Goal: Complete application form

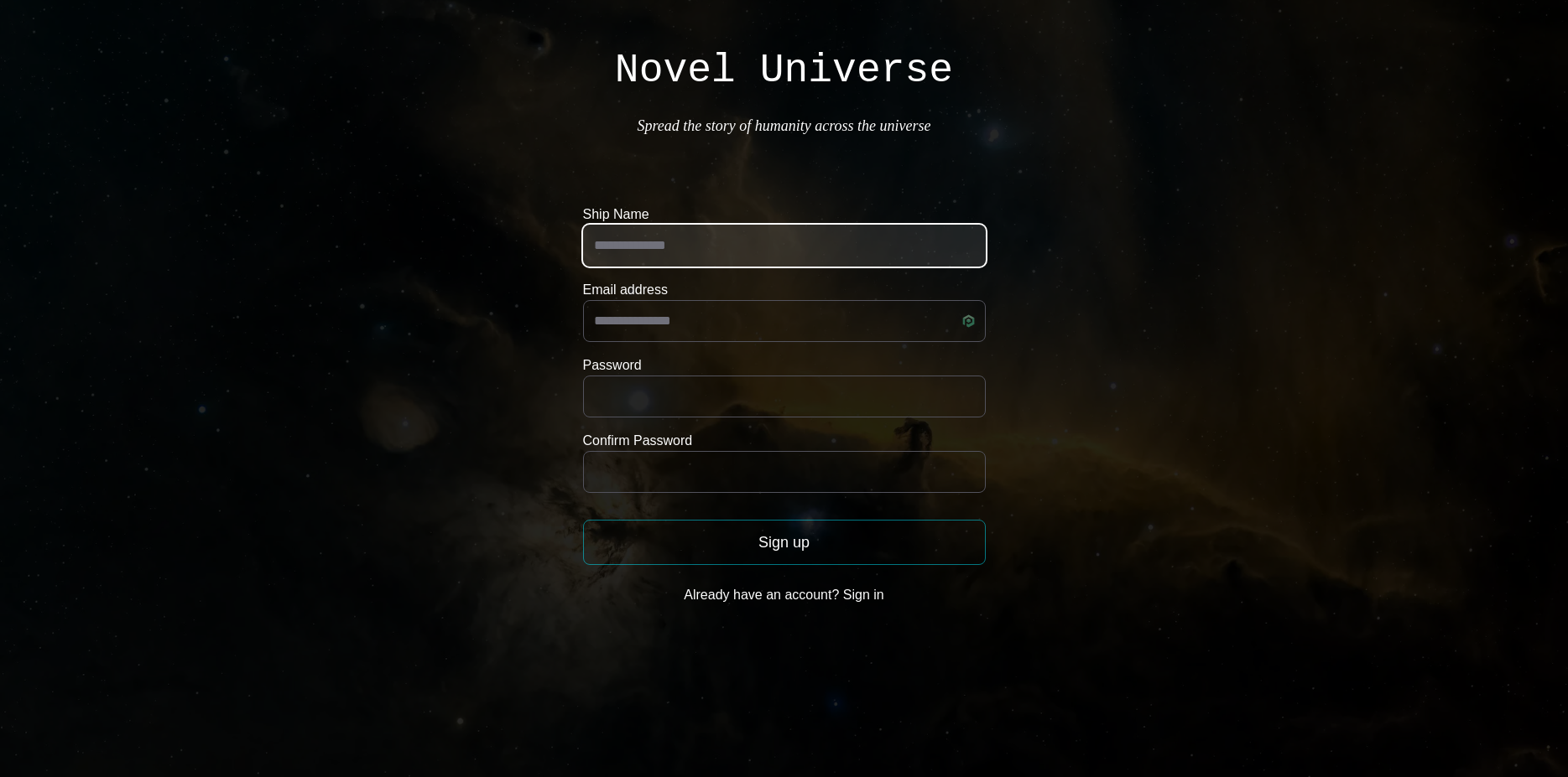
click at [730, 232] on input "Ship Name" at bounding box center [784, 246] width 403 height 42
type input "**********"
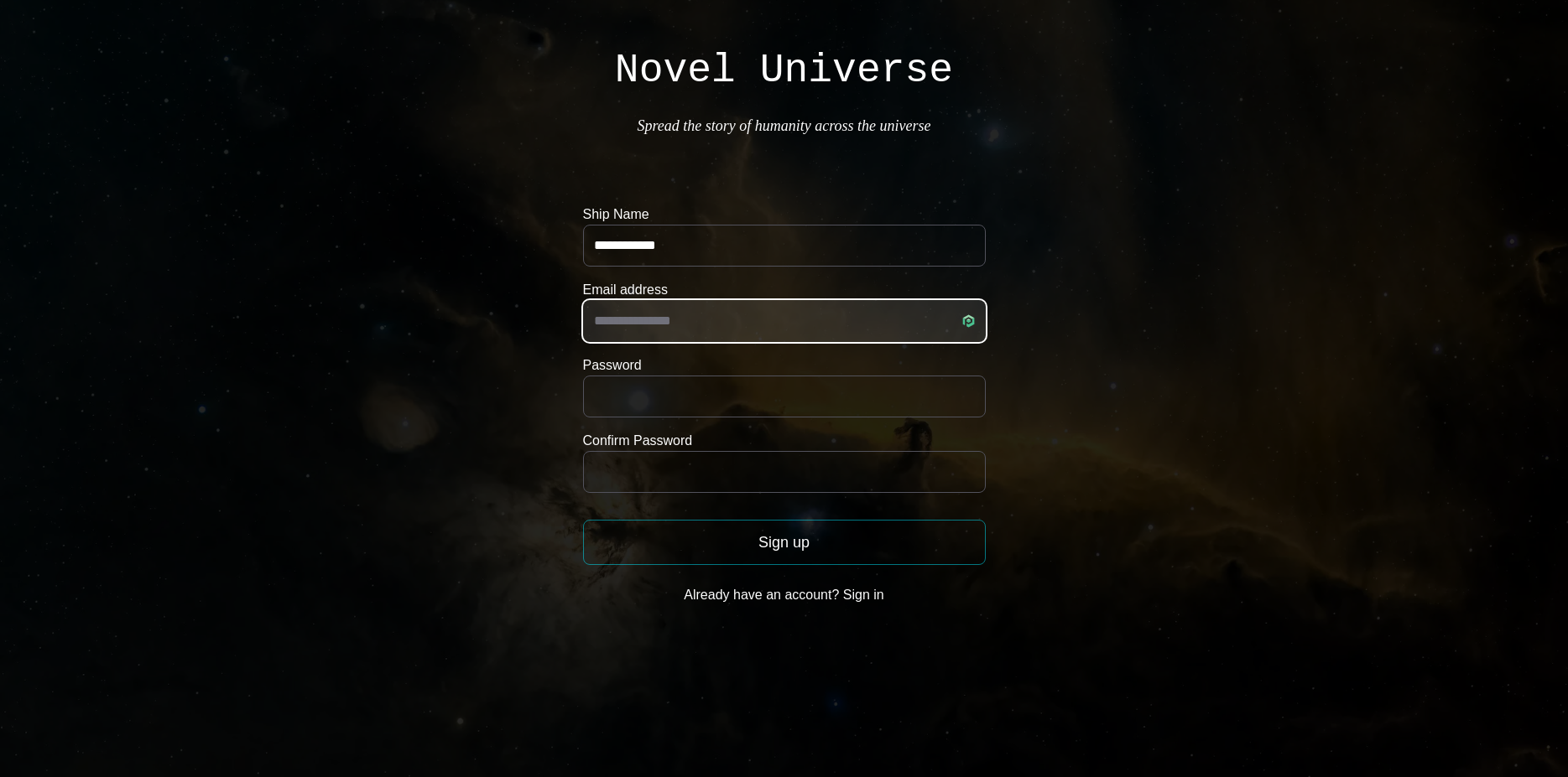
click at [739, 307] on input "Email address" at bounding box center [784, 321] width 403 height 42
type input "**********"
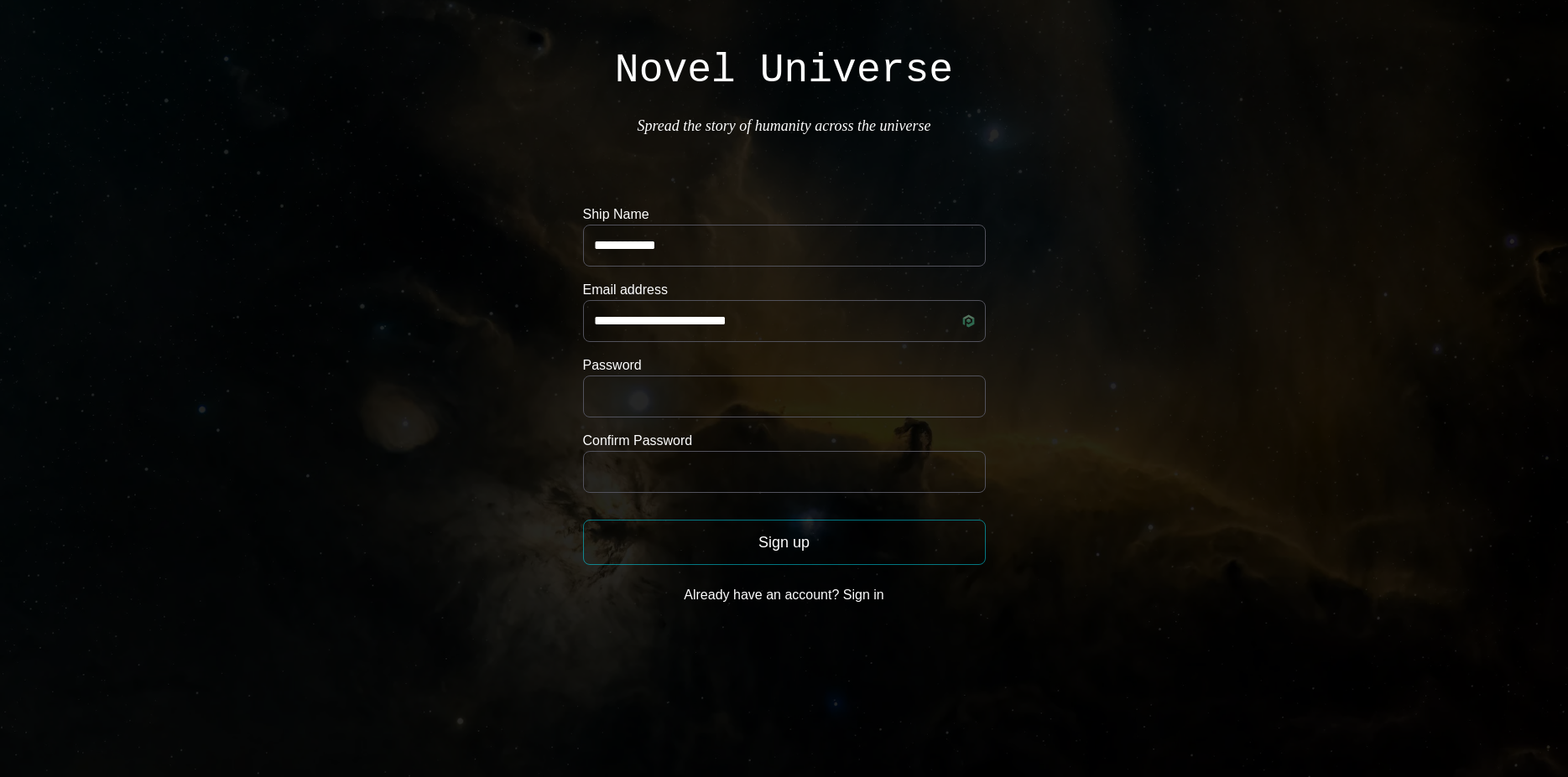
click at [785, 529] on button "Sign up" at bounding box center [784, 542] width 403 height 45
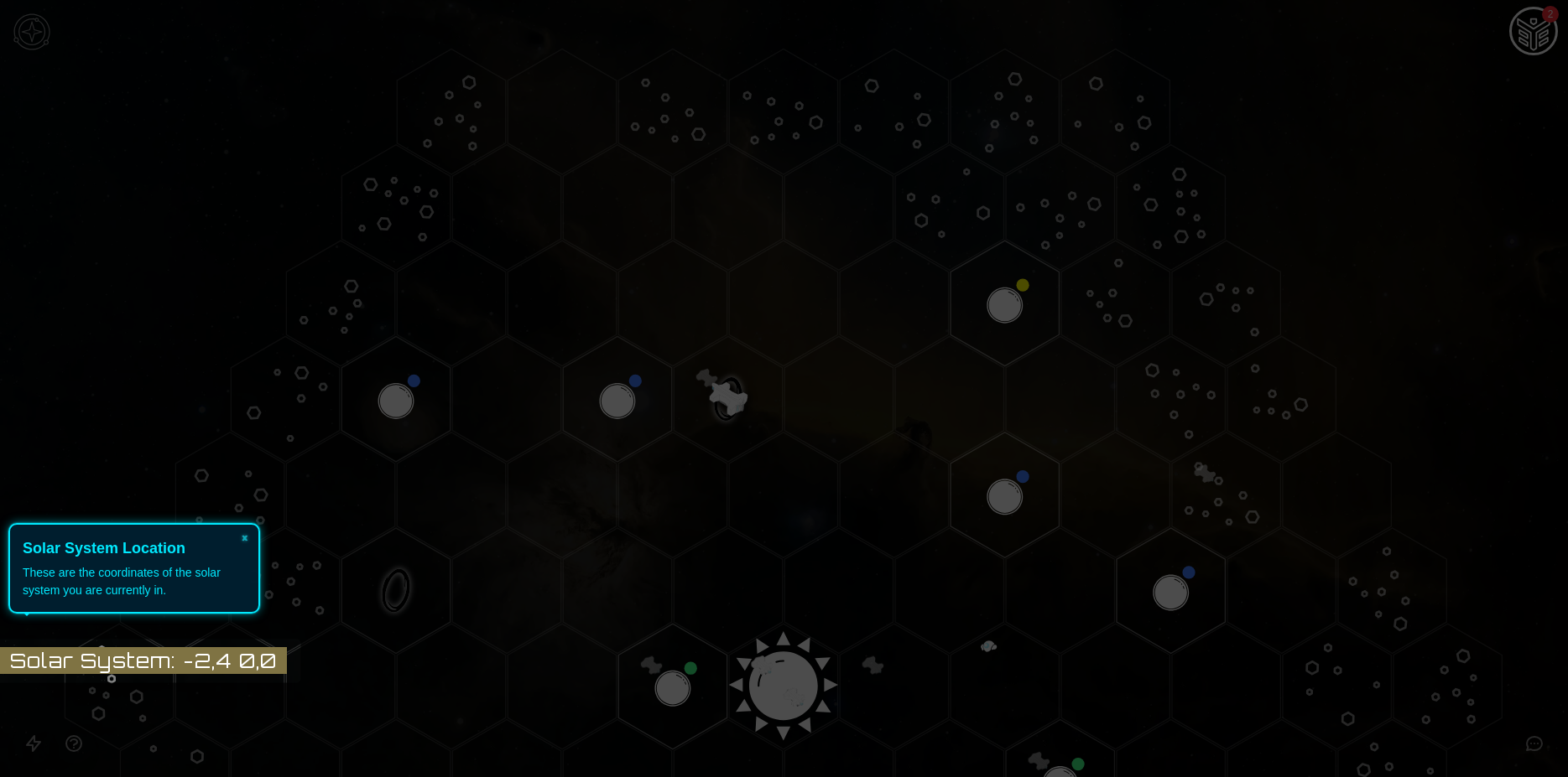
click at [229, 562] on div "× Solar System Location These are the coordinates of the solar system you are c…" at bounding box center [134, 569] width 251 height 91
click at [247, 536] on button "×" at bounding box center [244, 536] width 27 height 24
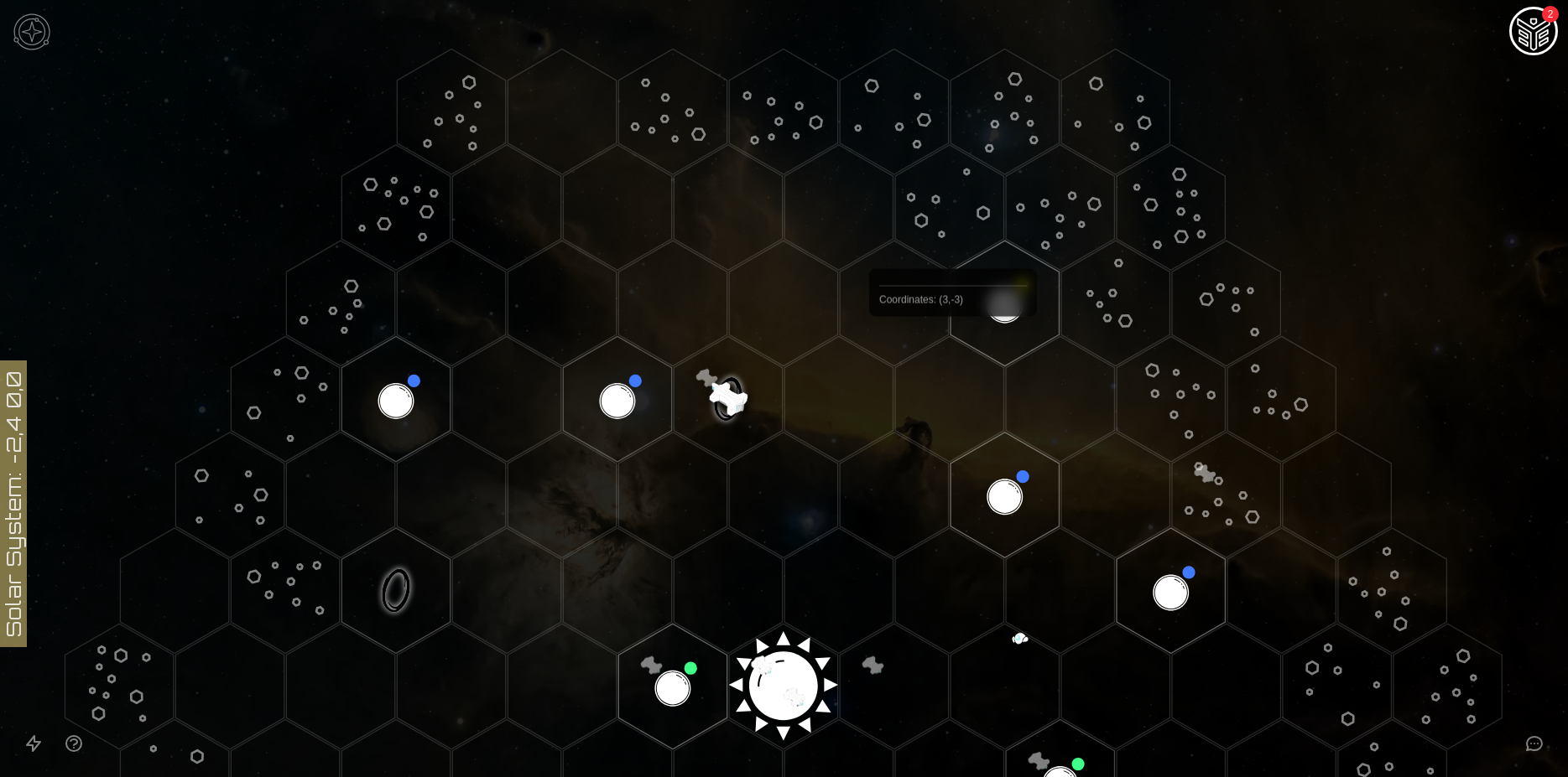
drag, startPoint x: 785, startPoint y: 469, endPoint x: 985, endPoint y: 320, distance: 249.4
click at [954, 356] on icon at bounding box center [784, 686] width 1568 height 1373
click at [1525, 18] on img "Ship AI Chat - 2 unread messages" at bounding box center [1534, 32] width 40 height 40
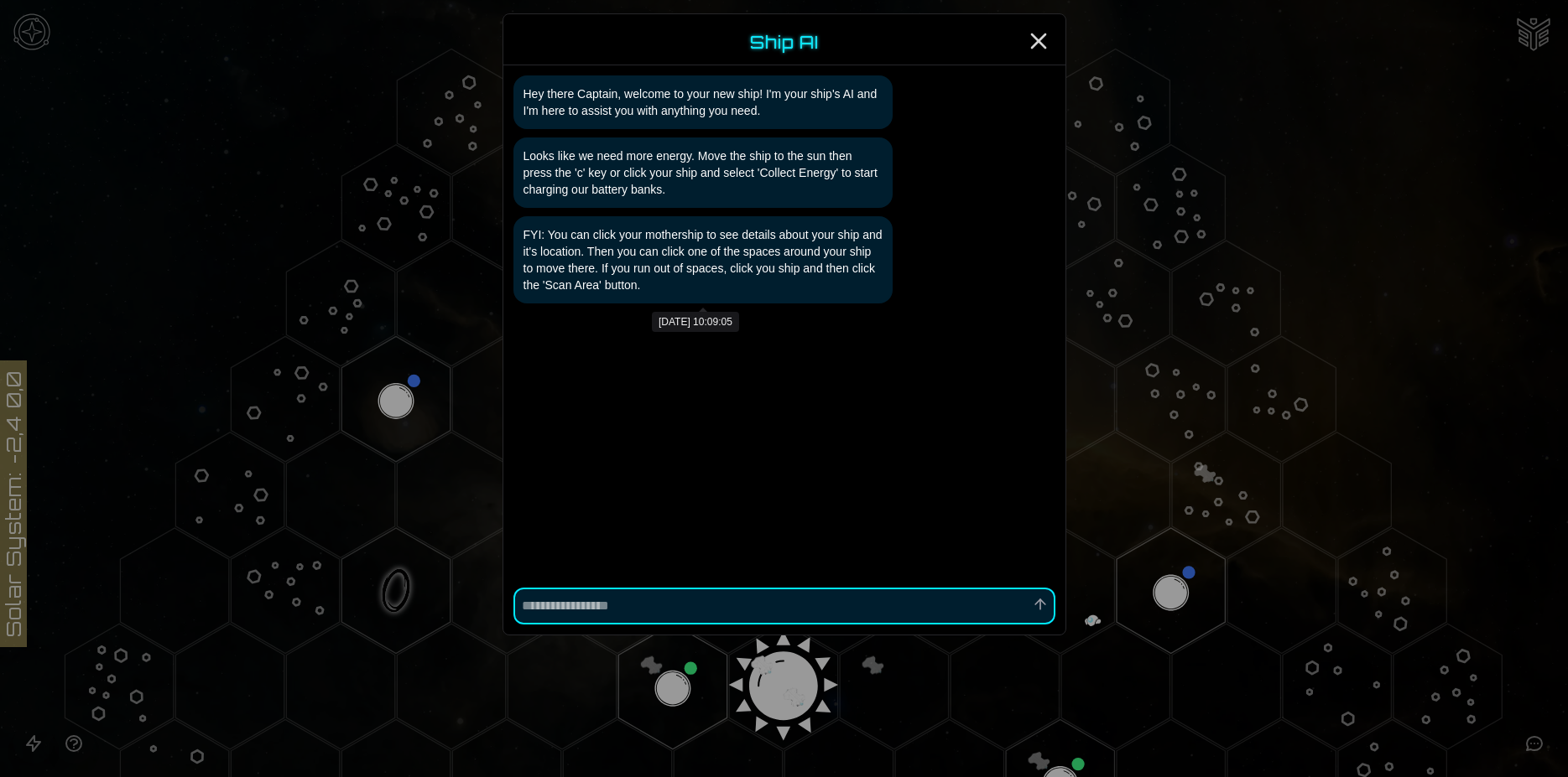
type textarea "*"
click at [1037, 44] on icon "Close" at bounding box center [1038, 41] width 27 height 27
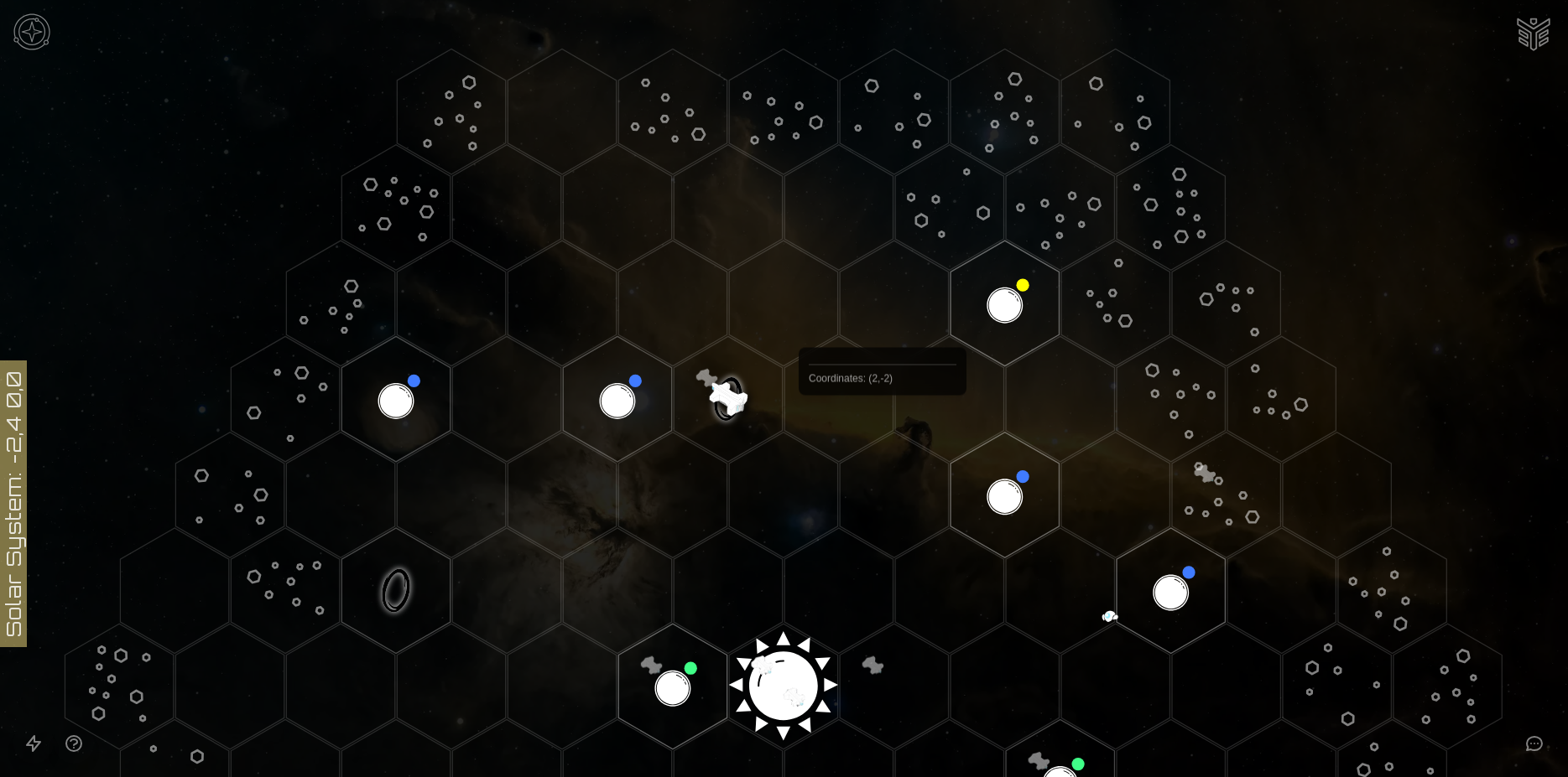
drag, startPoint x: 874, startPoint y: 589, endPoint x: 1155, endPoint y: 433, distance: 321.4
click at [1153, 432] on icon at bounding box center [784, 686] width 1568 height 1373
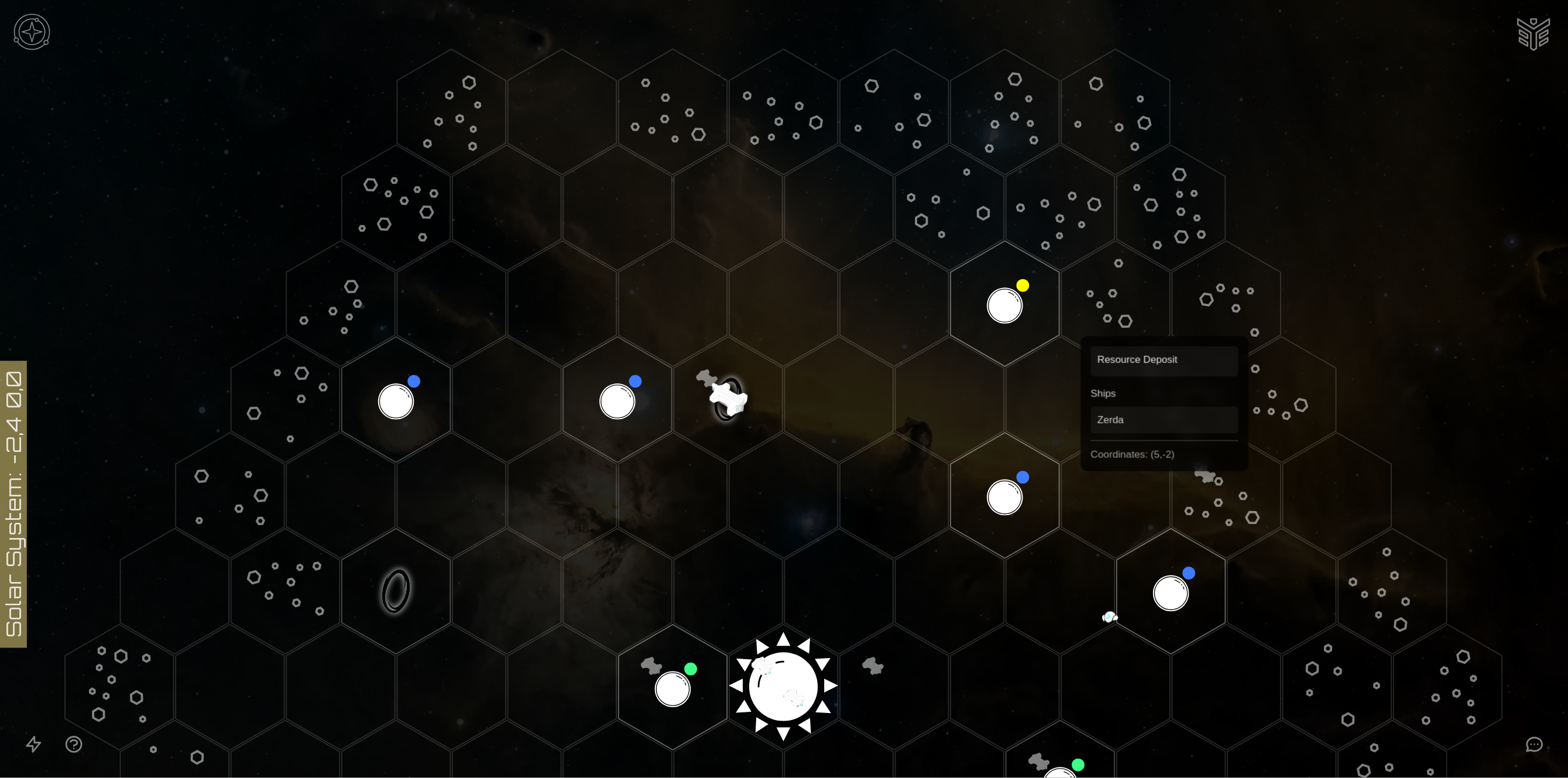
scroll to position [239, 0]
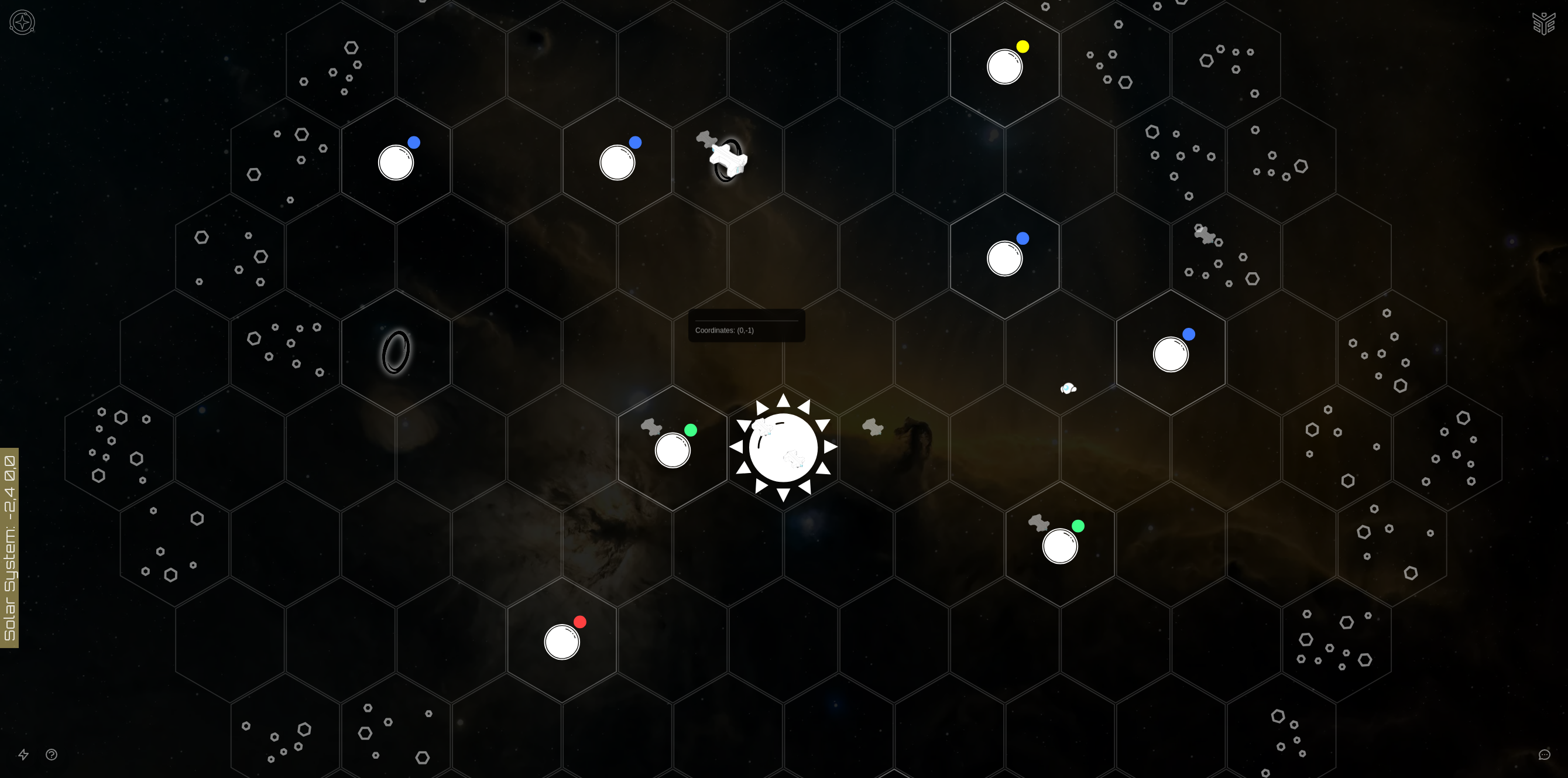
click at [747, 370] on polygon "Hex at coordinates 0,-1, clickable" at bounding box center [728, 352] width 108 height 125
